Goal: Task Accomplishment & Management: Manage account settings

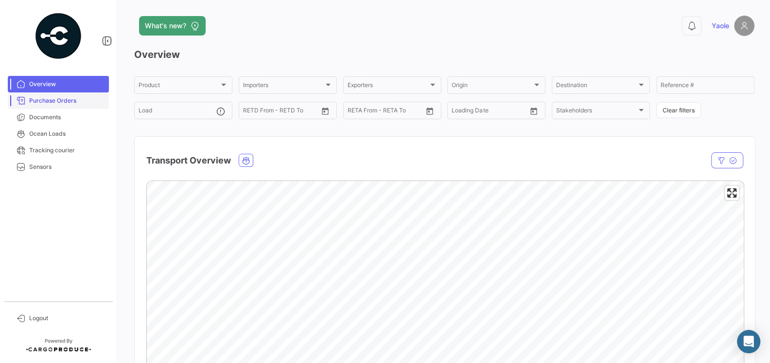
click at [65, 104] on span "Purchase Orders" at bounding box center [67, 100] width 76 height 9
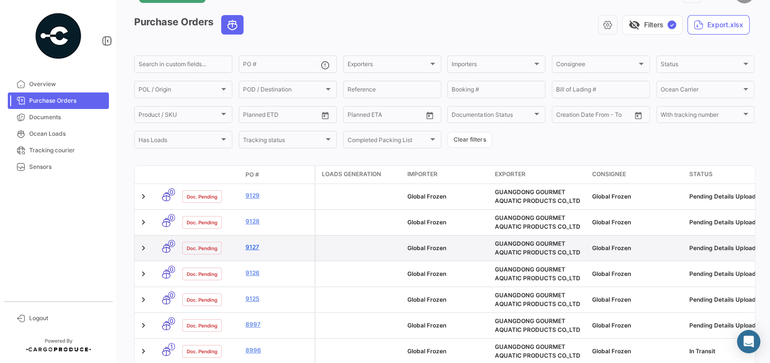
scroll to position [33, 0]
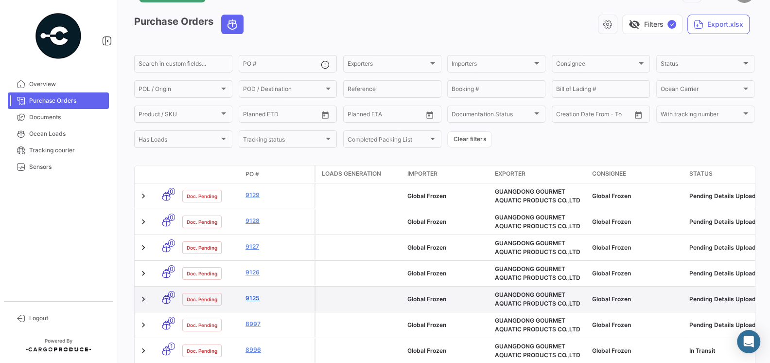
click at [253, 300] on link "9125" at bounding box center [278, 298] width 65 height 9
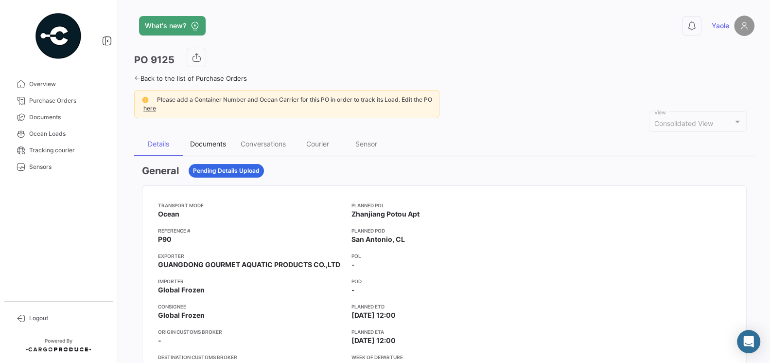
click at [206, 144] on div "Documents" at bounding box center [208, 144] width 36 height 8
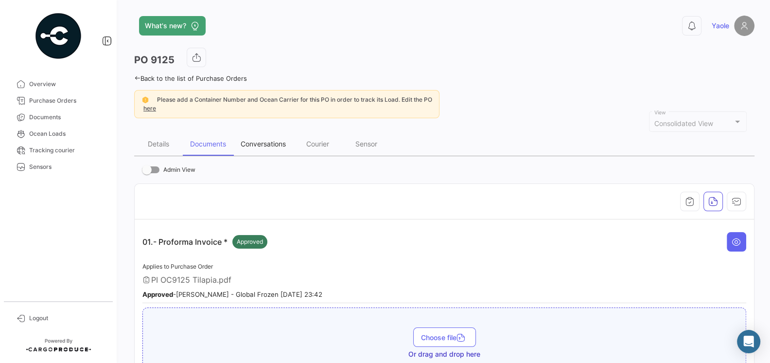
click at [271, 148] on div "Conversations" at bounding box center [263, 143] width 60 height 23
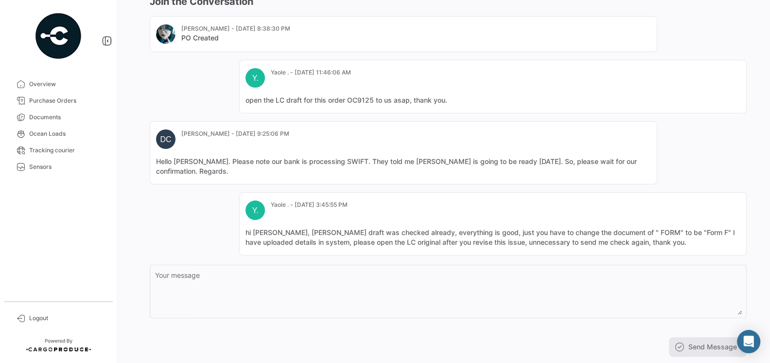
scroll to position [181, 0]
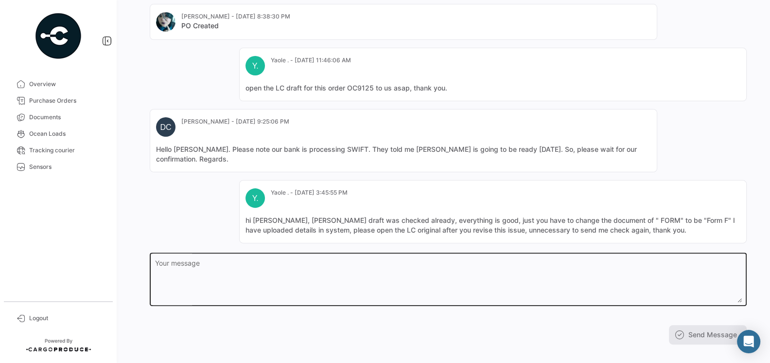
click at [345, 260] on textarea "Your message" at bounding box center [448, 281] width 587 height 43
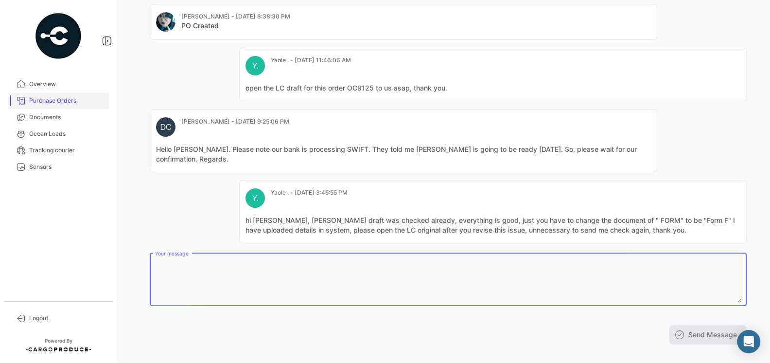
click at [44, 95] on link "Purchase Orders" at bounding box center [58, 100] width 101 height 17
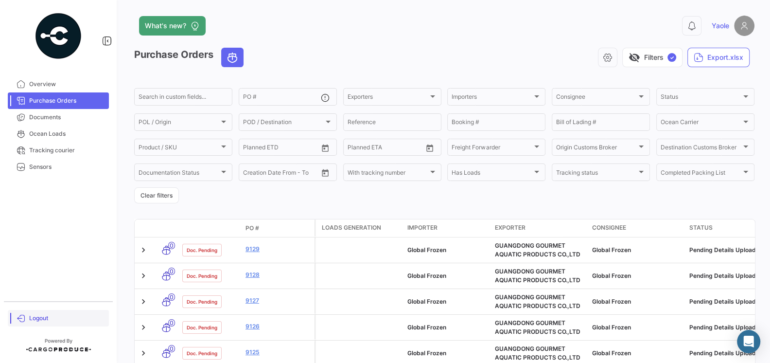
click at [31, 320] on span "Logout" at bounding box center [67, 318] width 76 height 9
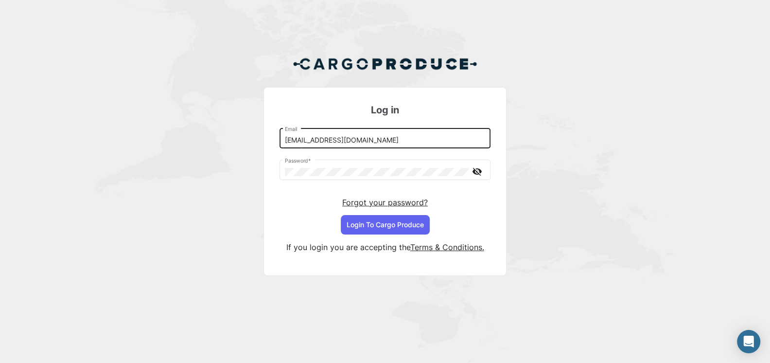
click at [318, 141] on input "[EMAIL_ADDRESS][DOMAIN_NAME]" at bounding box center [385, 140] width 201 height 8
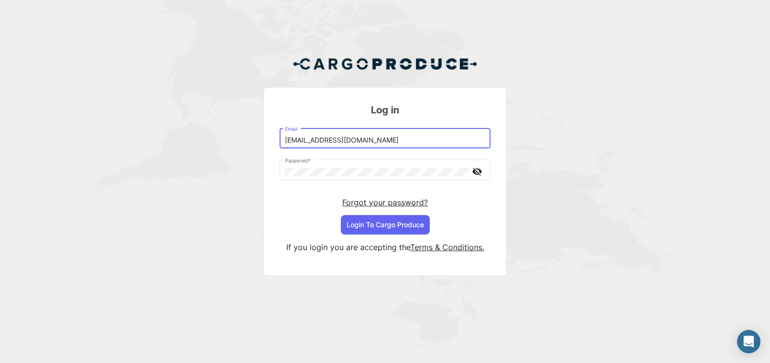
type input "[EMAIL_ADDRESS][DOMAIN_NAME]"
click at [395, 214] on div "Forgot your password?" at bounding box center [385, 202] width 211 height 25
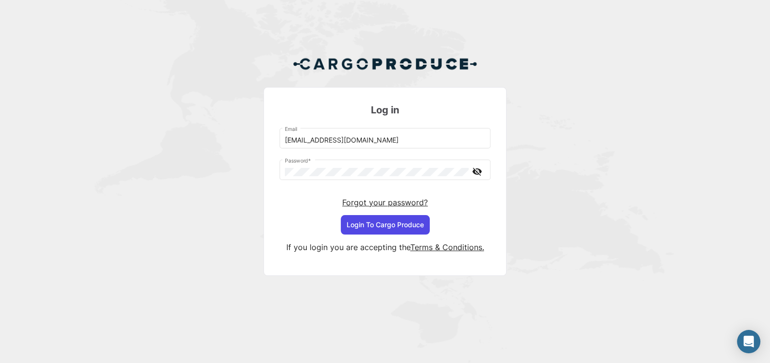
click at [392, 222] on button "Login To Cargo Produce" at bounding box center [385, 224] width 89 height 19
